Goal: Navigation & Orientation: Go to known website

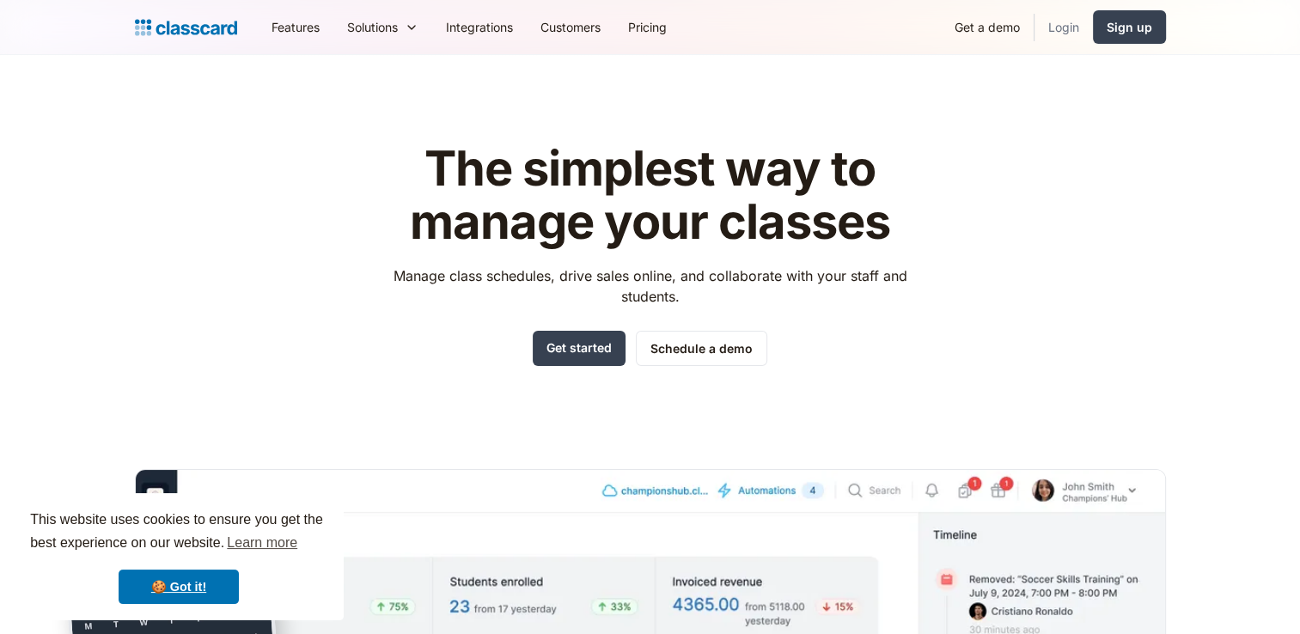
click at [1073, 28] on link "Login" at bounding box center [1063, 27] width 58 height 39
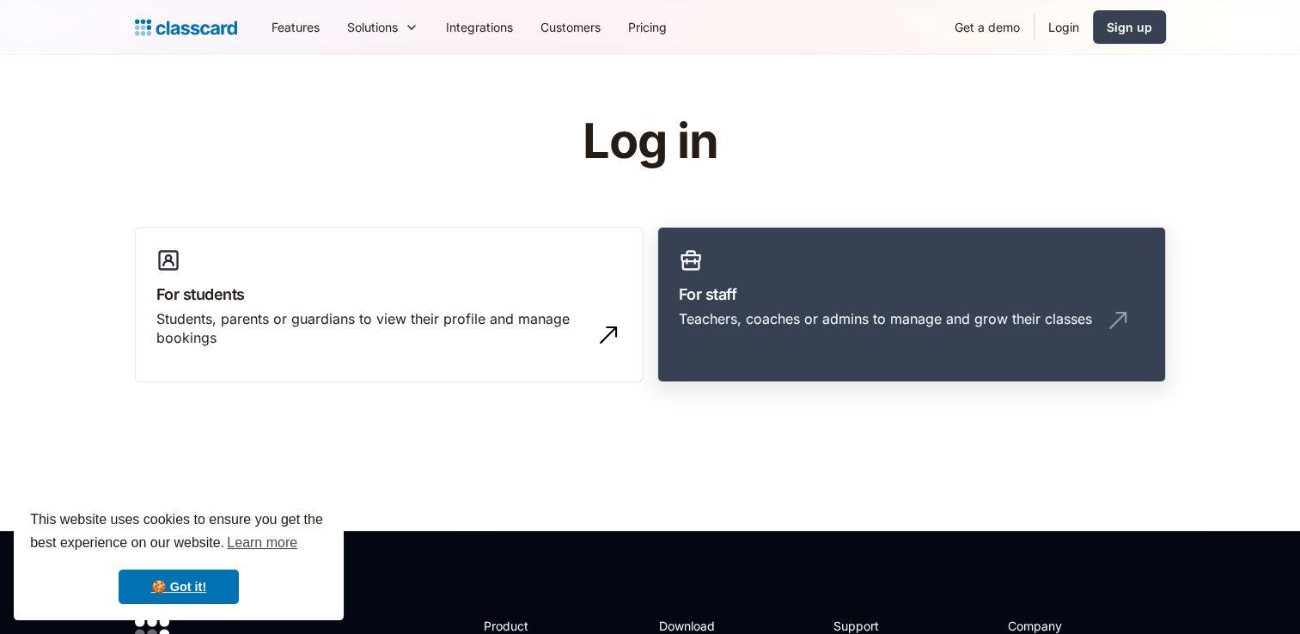
click at [830, 278] on link "For staff Teachers, coaches or admins to manage and grow their classes" at bounding box center [911, 305] width 508 height 156
